Goal: Check status: Check status

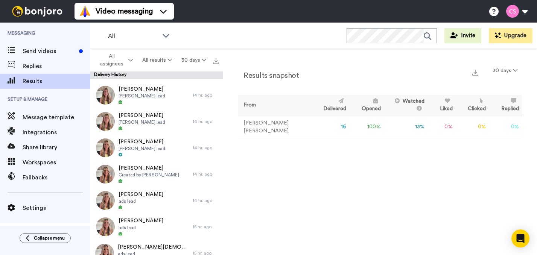
scroll to position [38, 0]
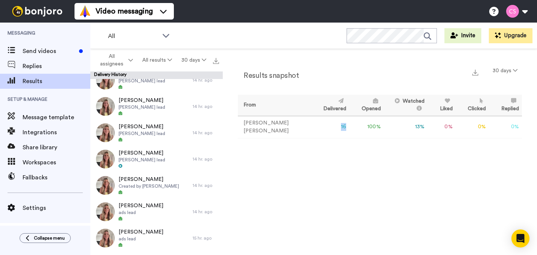
drag, startPoint x: 324, startPoint y: 125, endPoint x: 313, endPoint y: 125, distance: 11.3
click at [313, 125] on td "16" at bounding box center [330, 127] width 38 height 22
click at [314, 140] on div "Results snapshot 30 days From Delivered Opened Watched Liked Clicked Replied Fa…" at bounding box center [380, 105] width 284 height 82
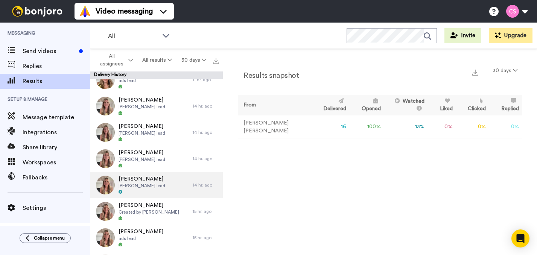
scroll to position [0, 0]
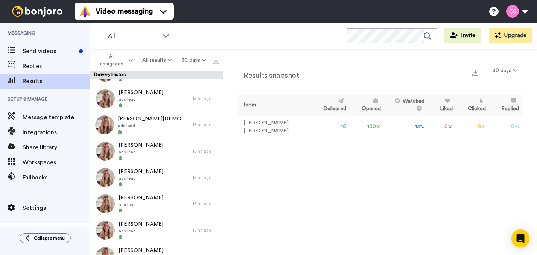
scroll to position [241, 0]
